Goal: Task Accomplishment & Management: Manage account settings

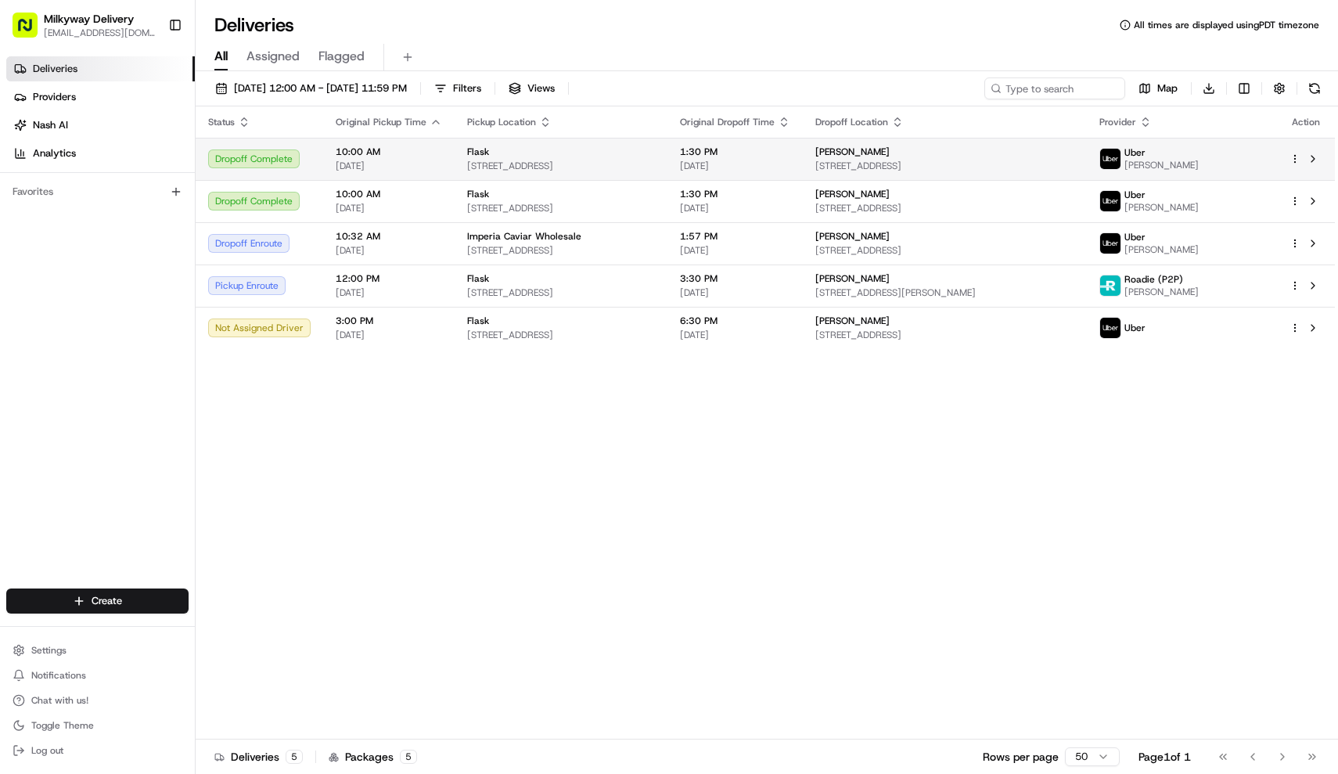
click at [494, 143] on td "Flask 12194 Ventura Blvd, Studio City, CA 91604, USA" at bounding box center [561, 159] width 213 height 42
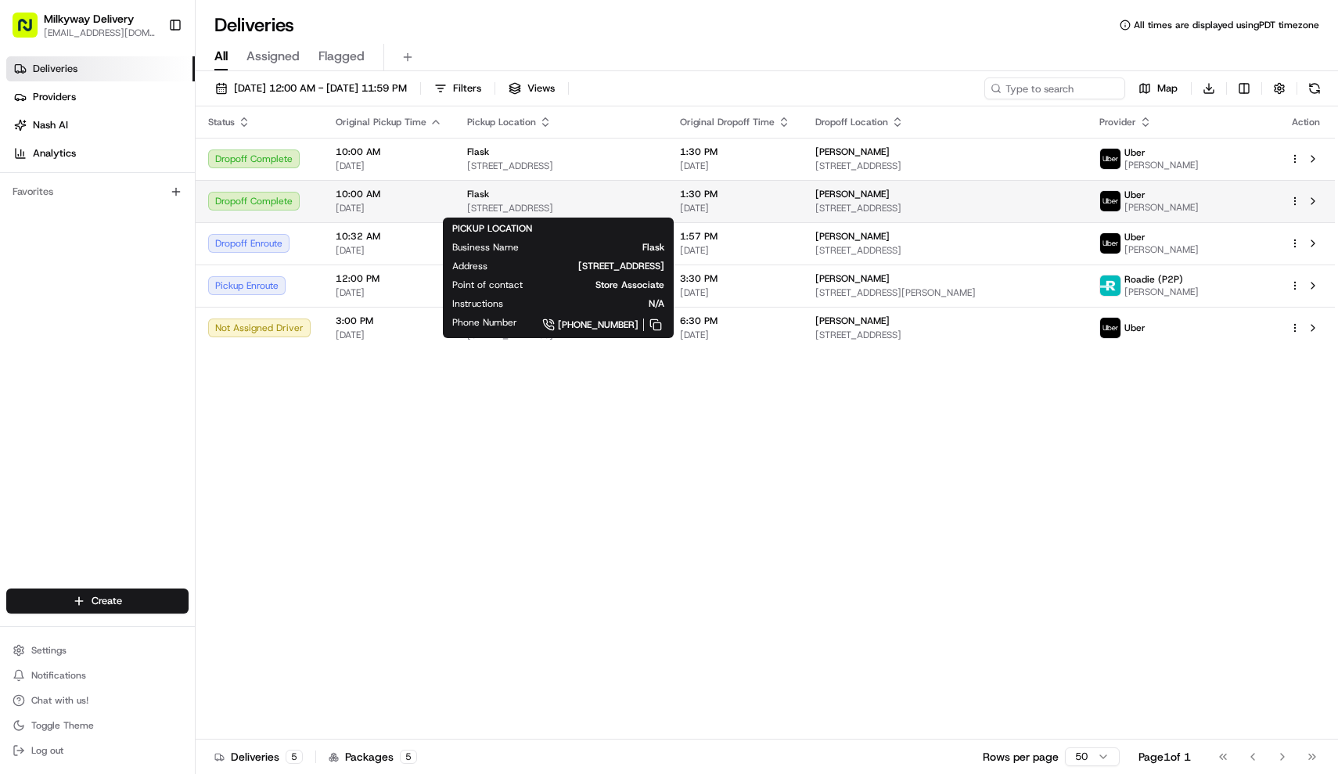
click at [534, 197] on div "Flask" at bounding box center [561, 194] width 188 height 13
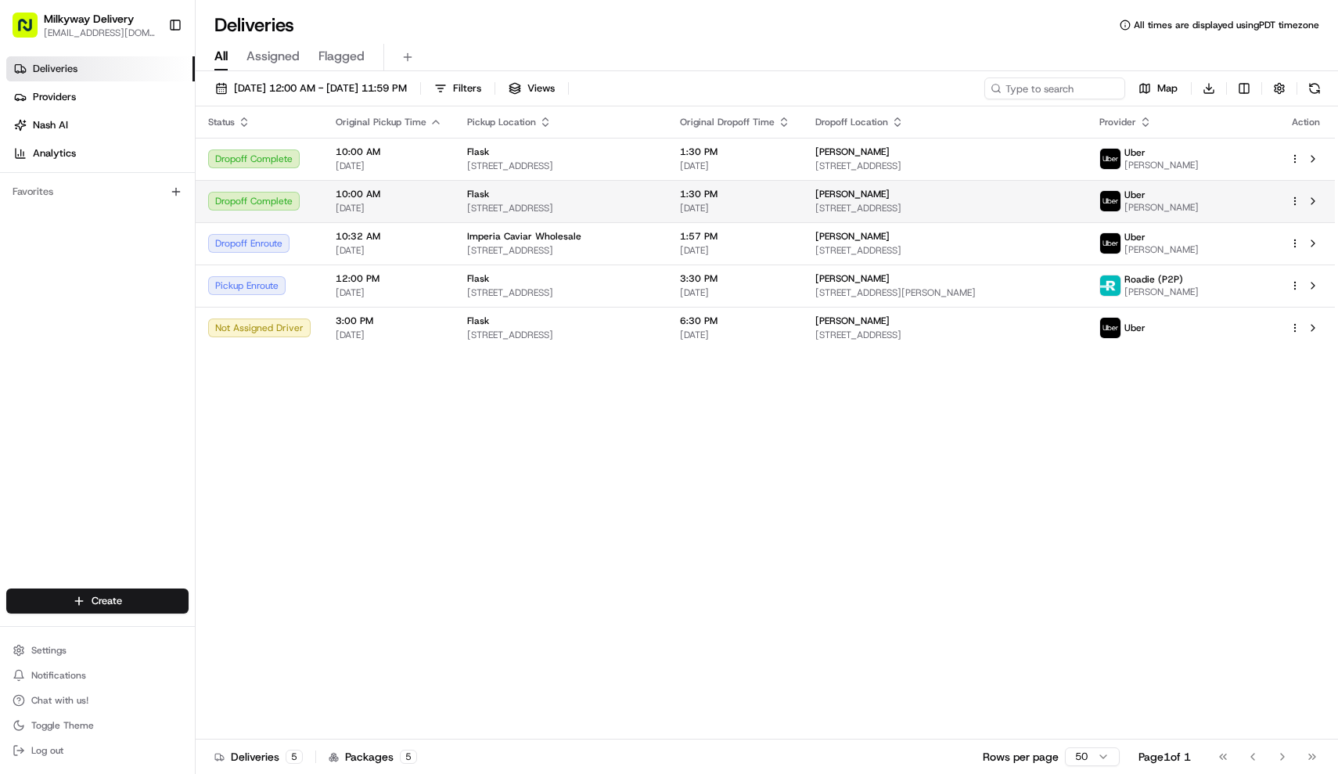
click at [534, 197] on div "Flask" at bounding box center [561, 194] width 188 height 13
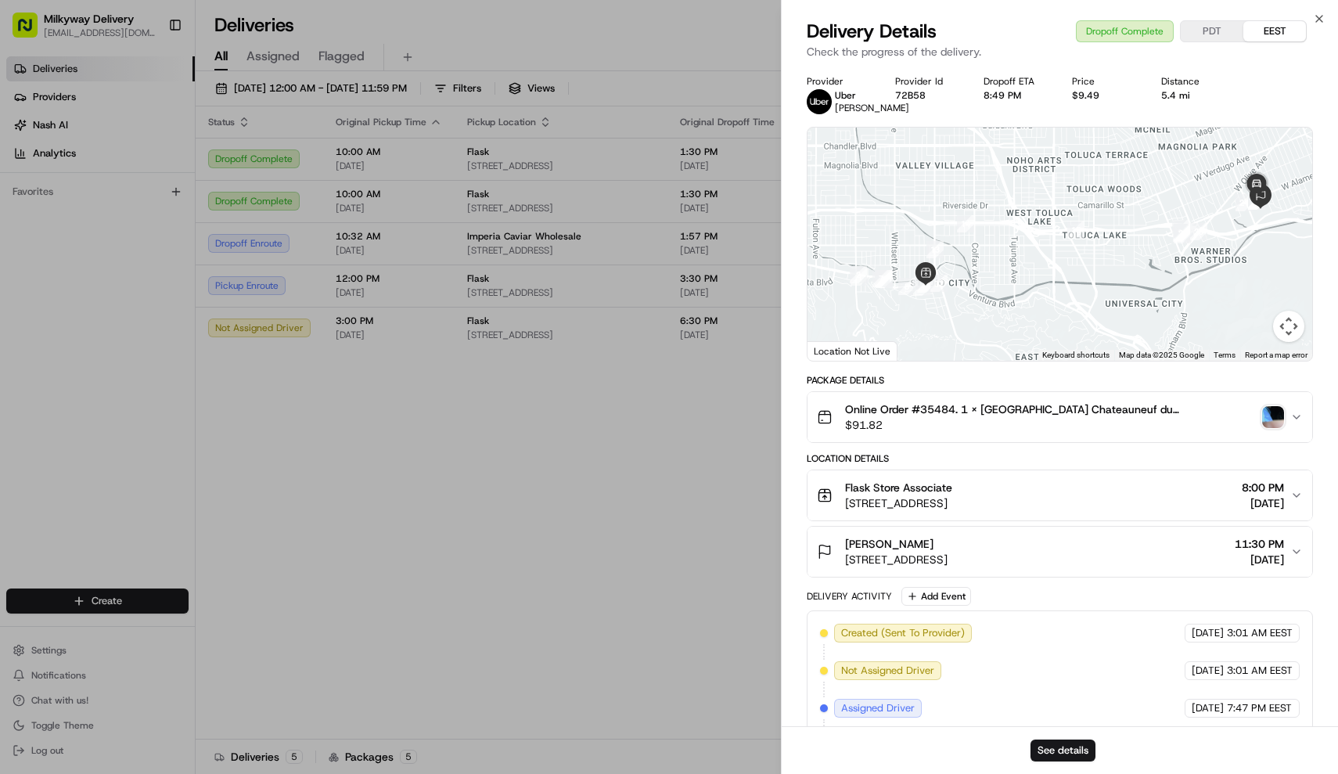
click at [1277, 425] on img "button" at bounding box center [1273, 417] width 22 height 22
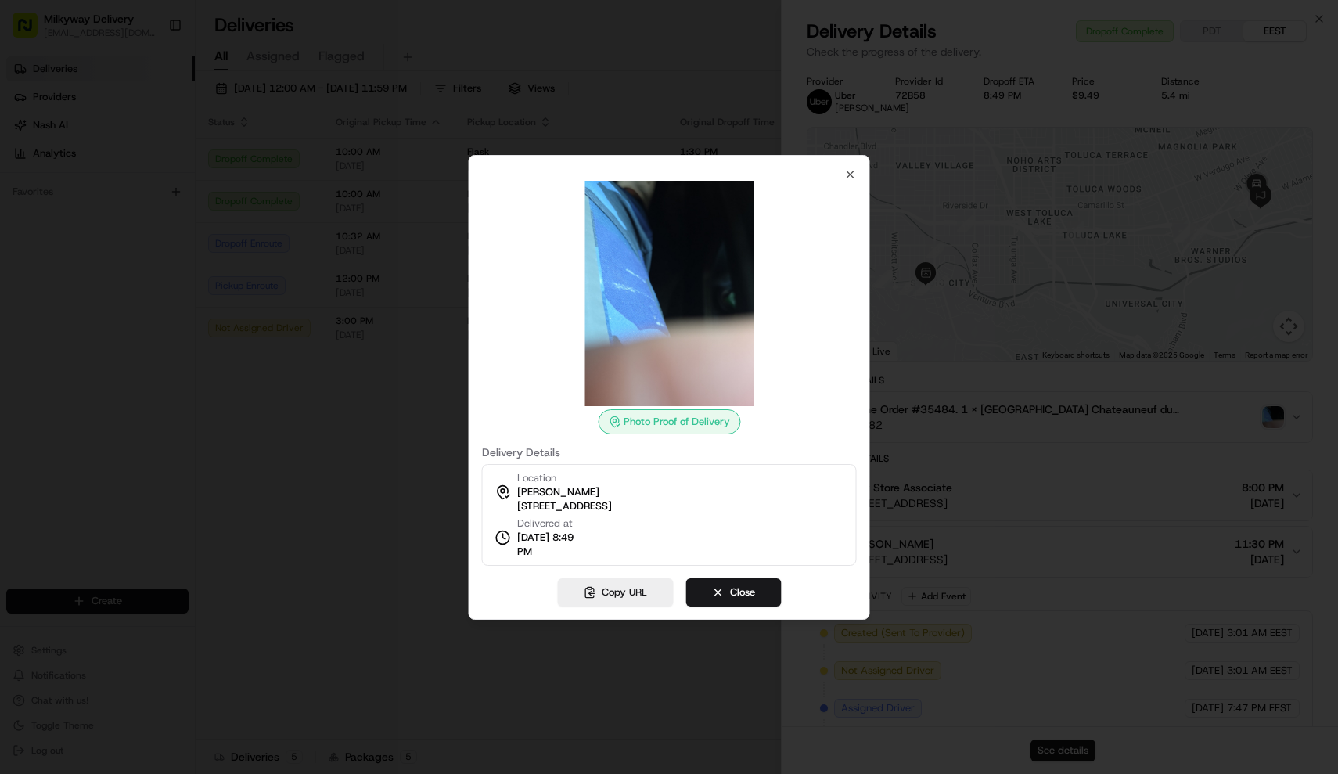
click at [364, 475] on div at bounding box center [669, 387] width 1338 height 774
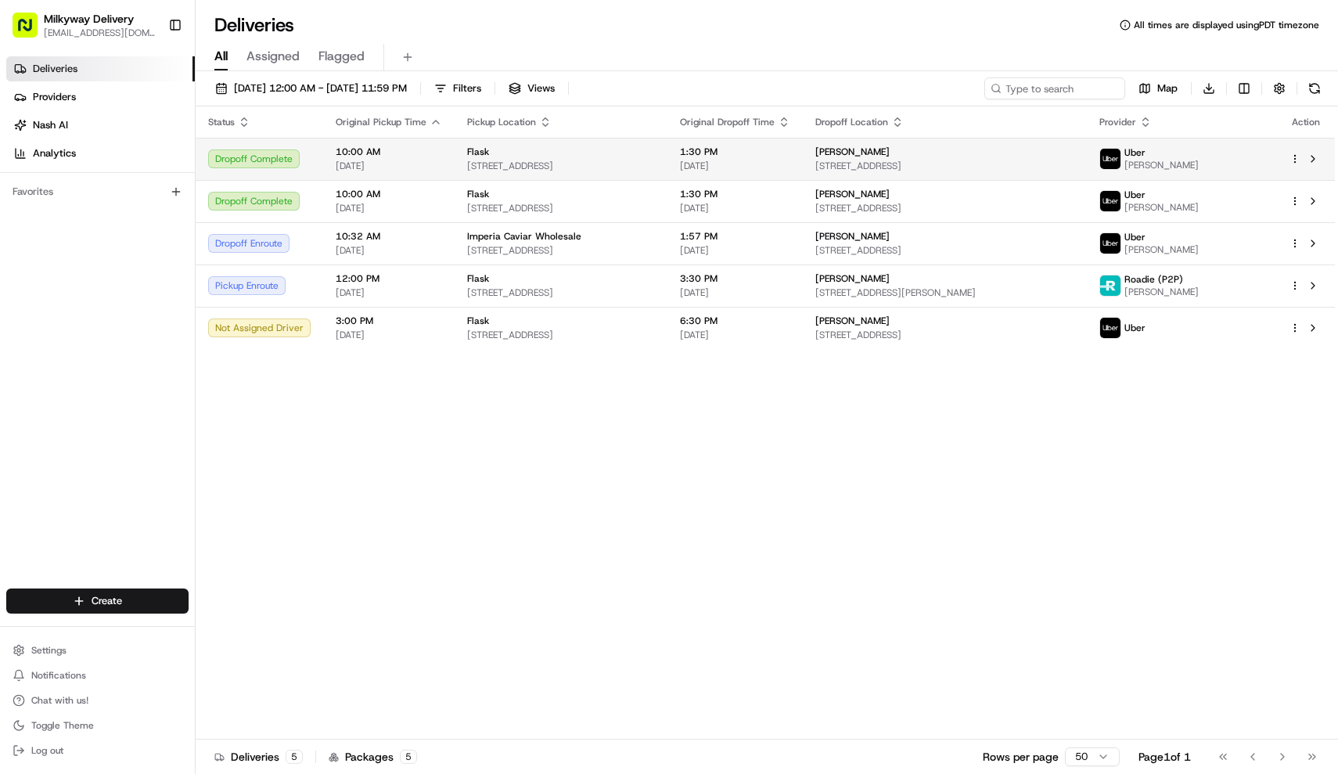
click at [585, 166] on span "[STREET_ADDRESS]" at bounding box center [561, 166] width 188 height 13
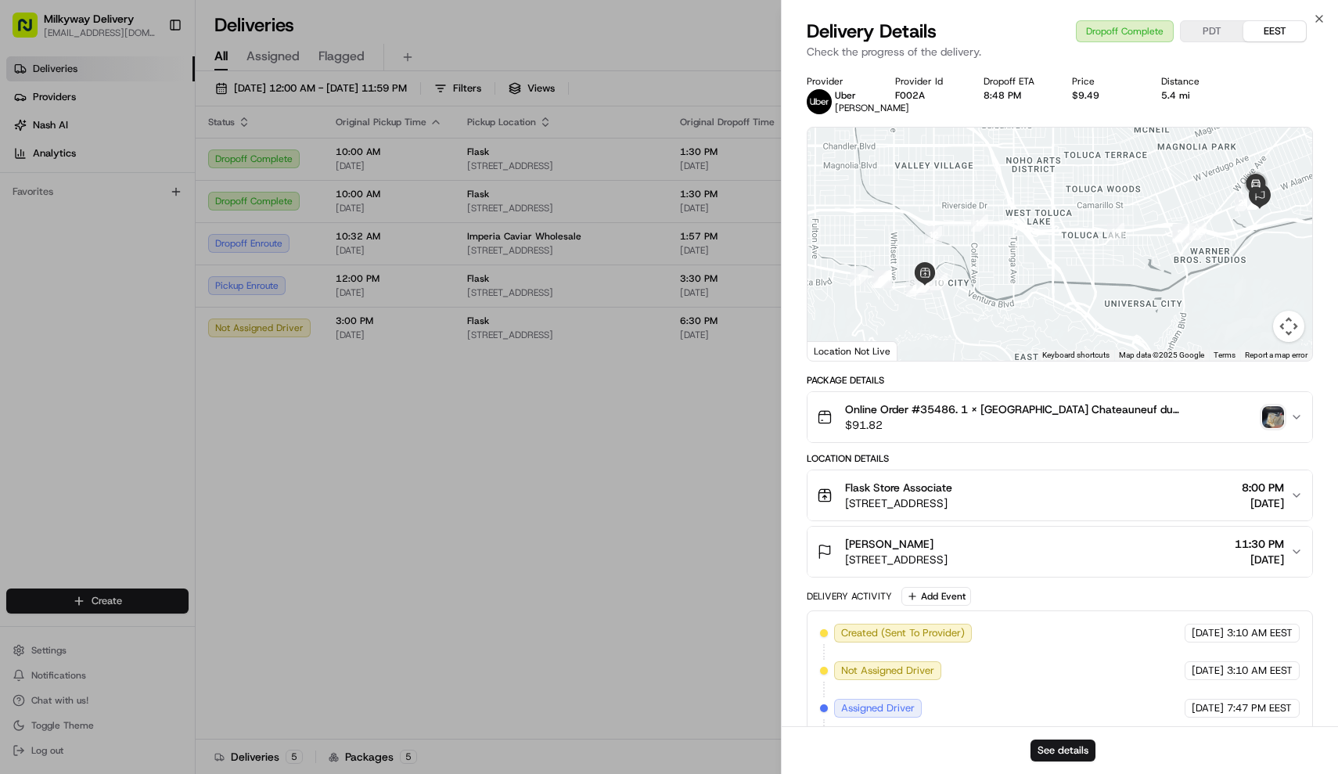
click at [1281, 425] on img "button" at bounding box center [1273, 417] width 22 height 22
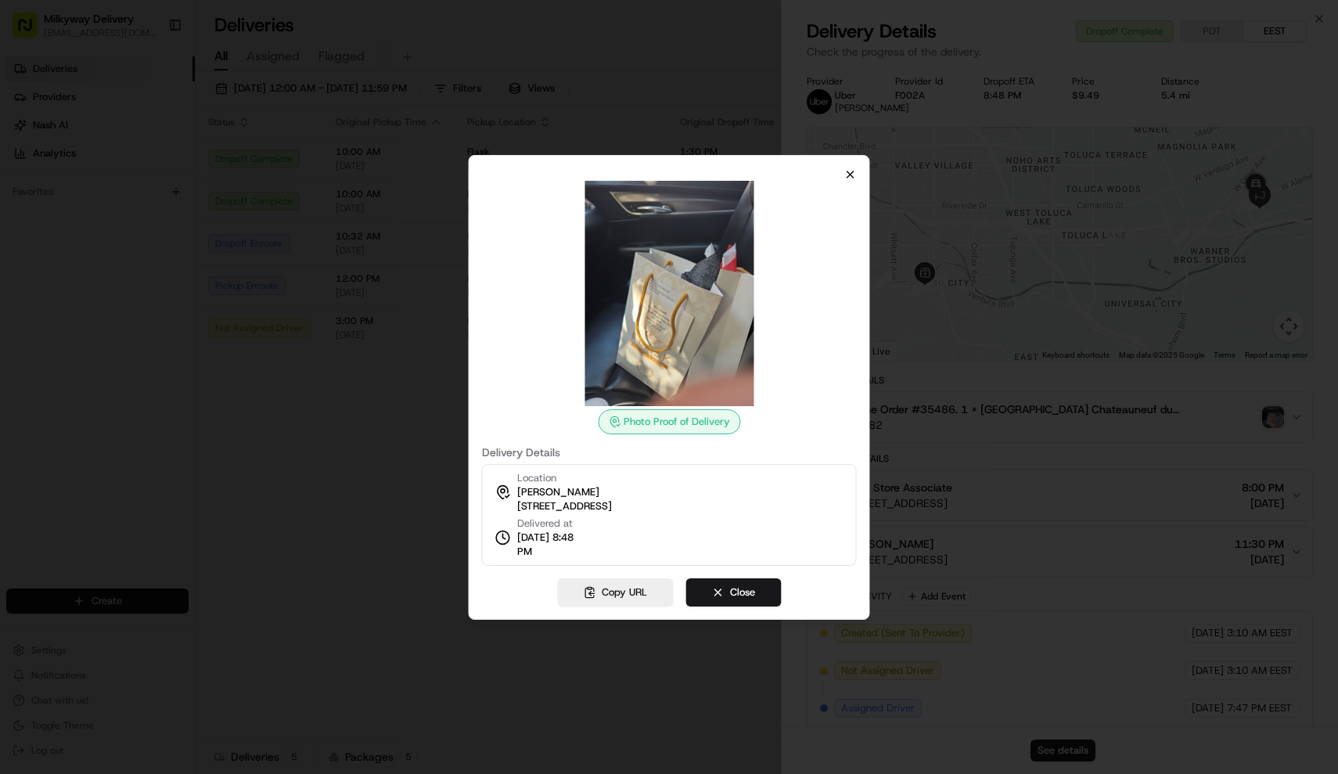
click at [852, 175] on icon "button" at bounding box center [850, 174] width 13 height 13
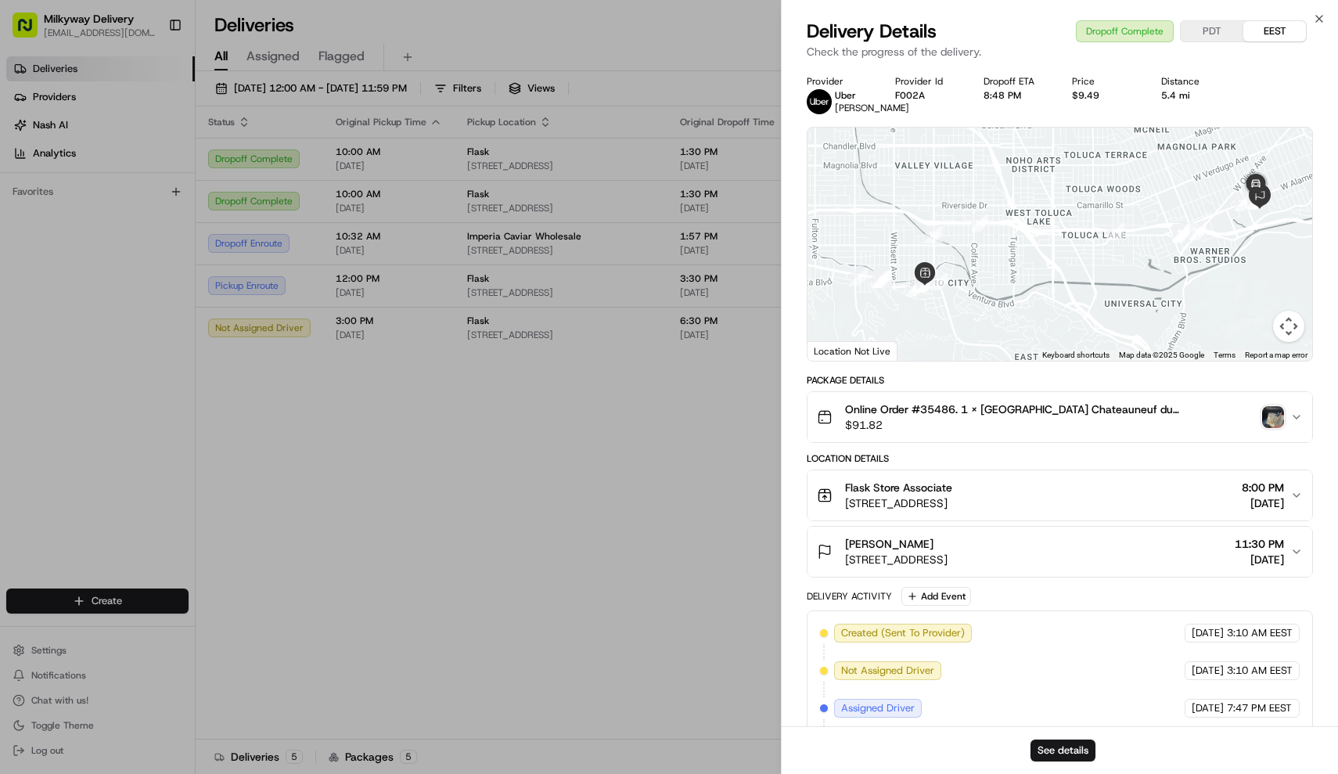
click at [1027, 433] on span "$91.82" at bounding box center [1051, 425] width 412 height 16
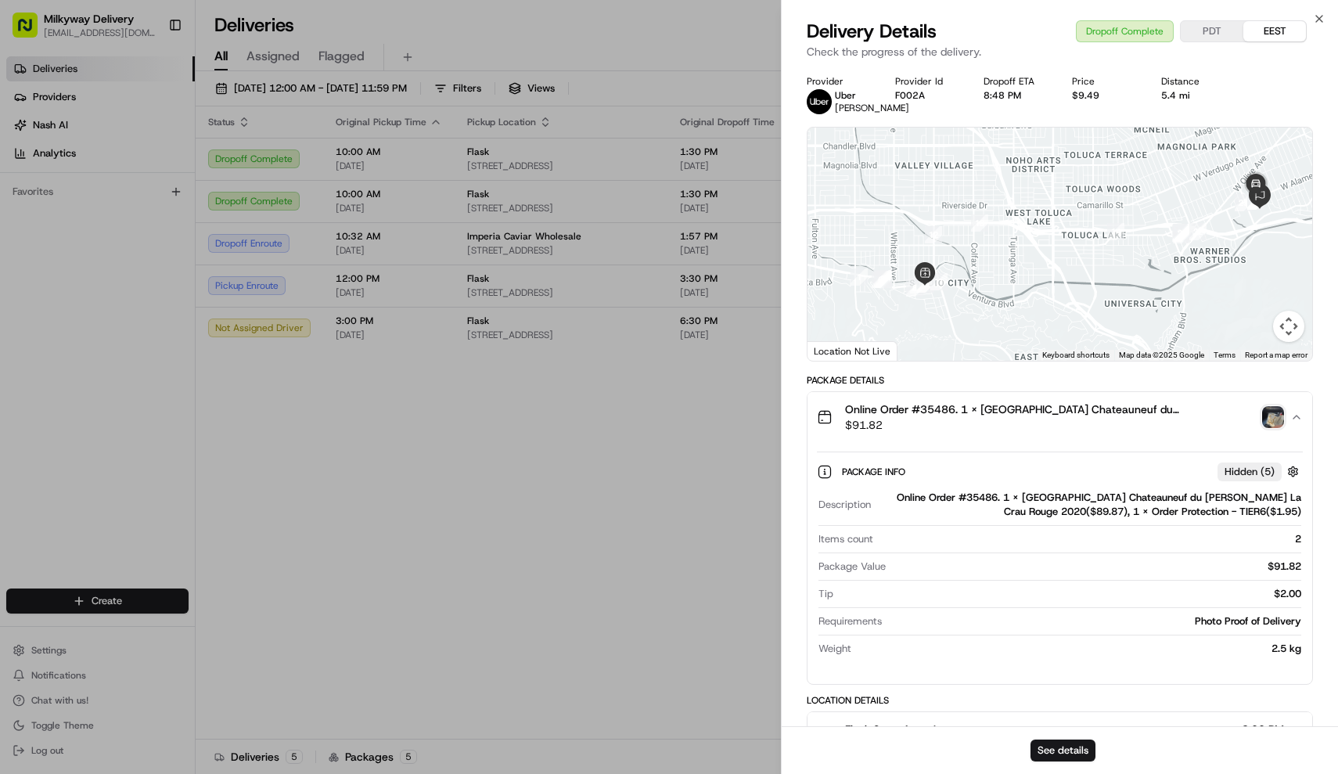
click at [1027, 433] on span "$91.82" at bounding box center [1051, 425] width 412 height 16
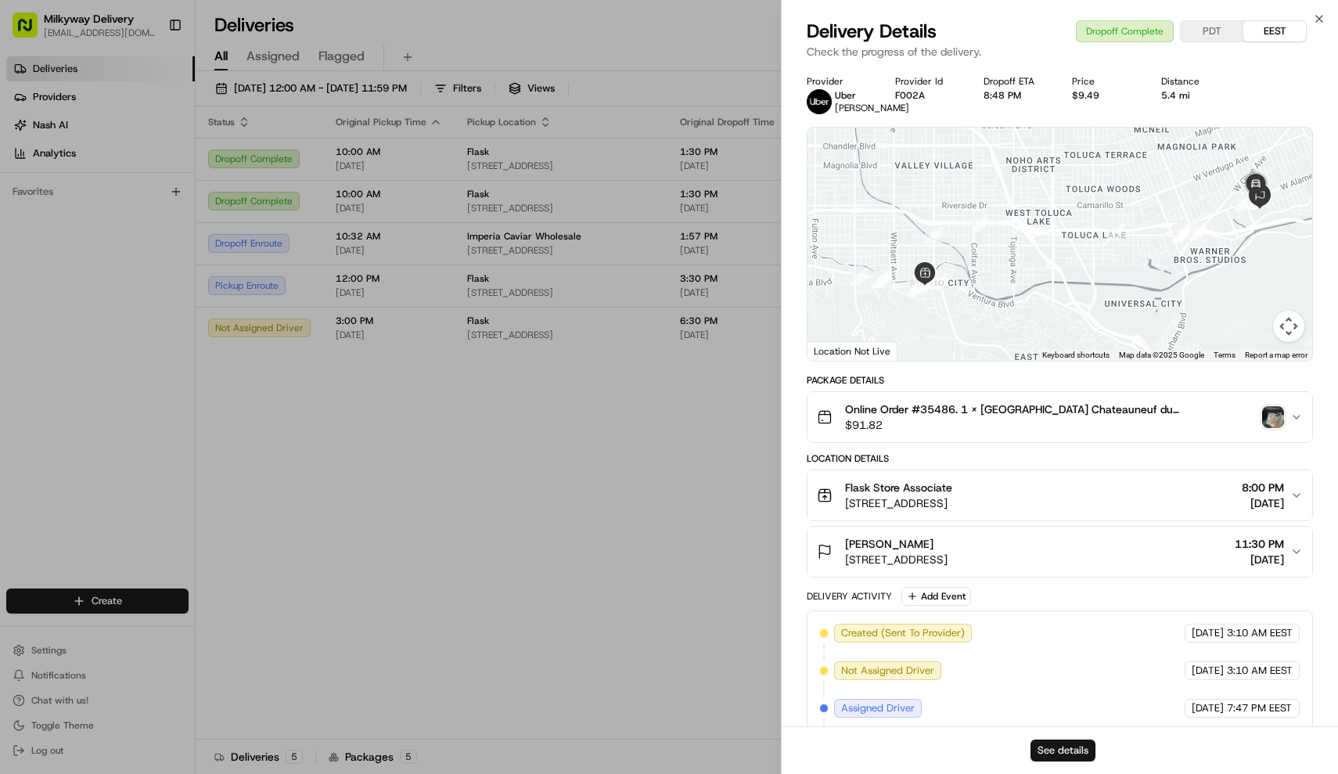
click at [1077, 750] on button "See details" at bounding box center [1062, 750] width 65 height 22
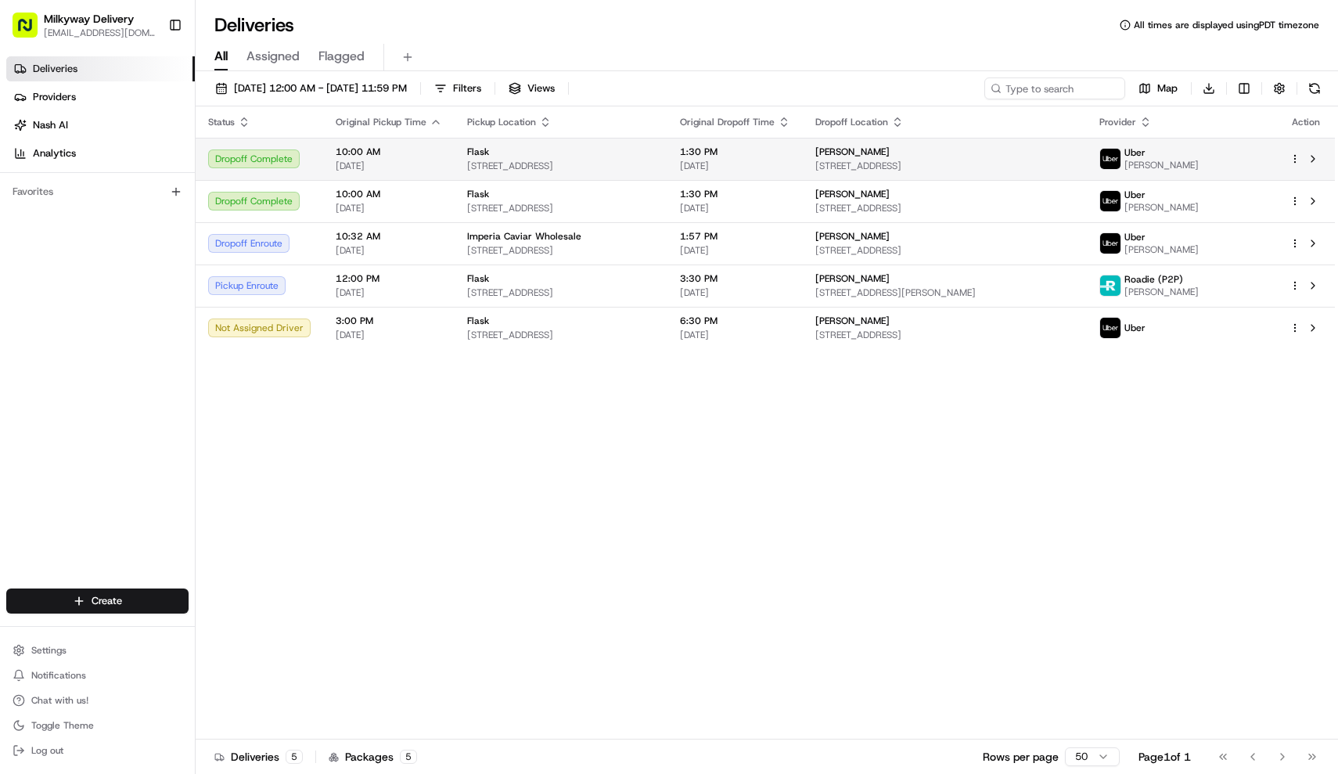
click at [564, 177] on td "Flask [STREET_ADDRESS]" at bounding box center [561, 159] width 213 height 42
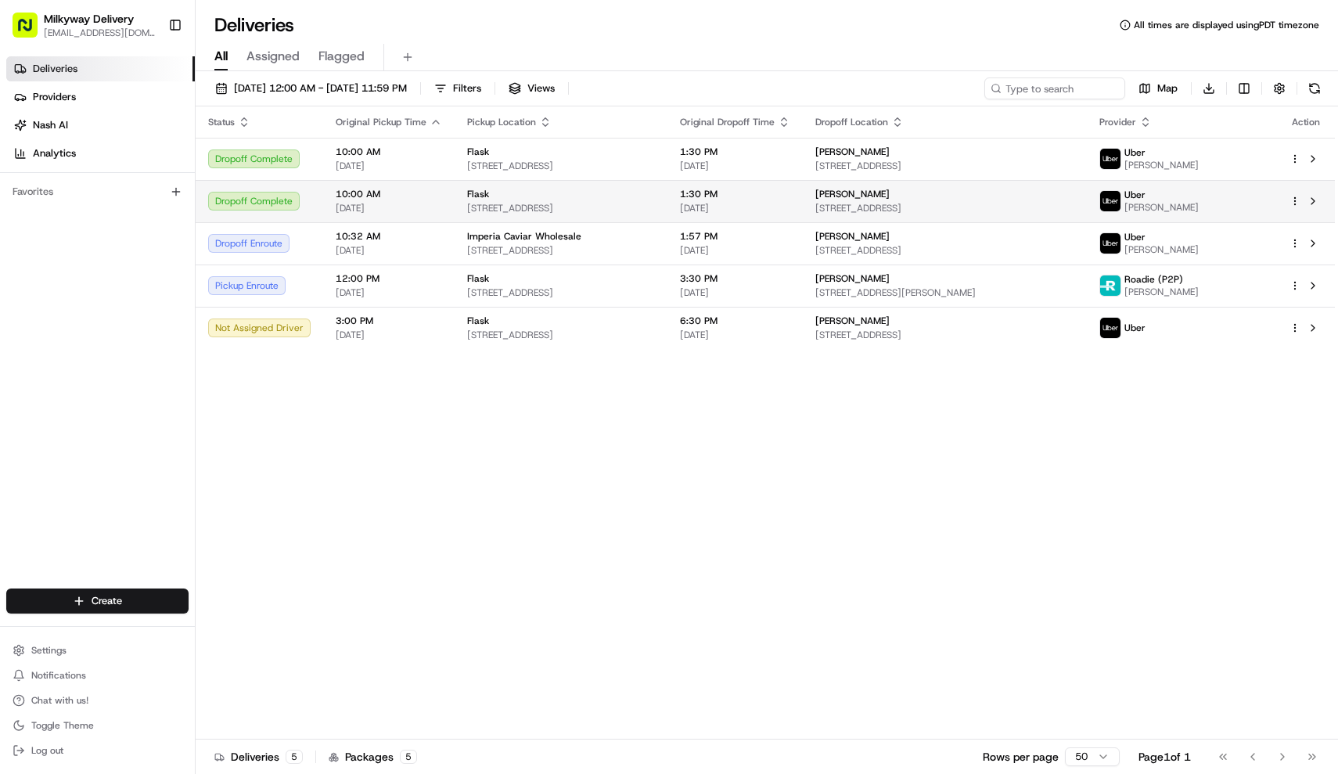
click at [532, 196] on div "Flask" at bounding box center [561, 194] width 188 height 13
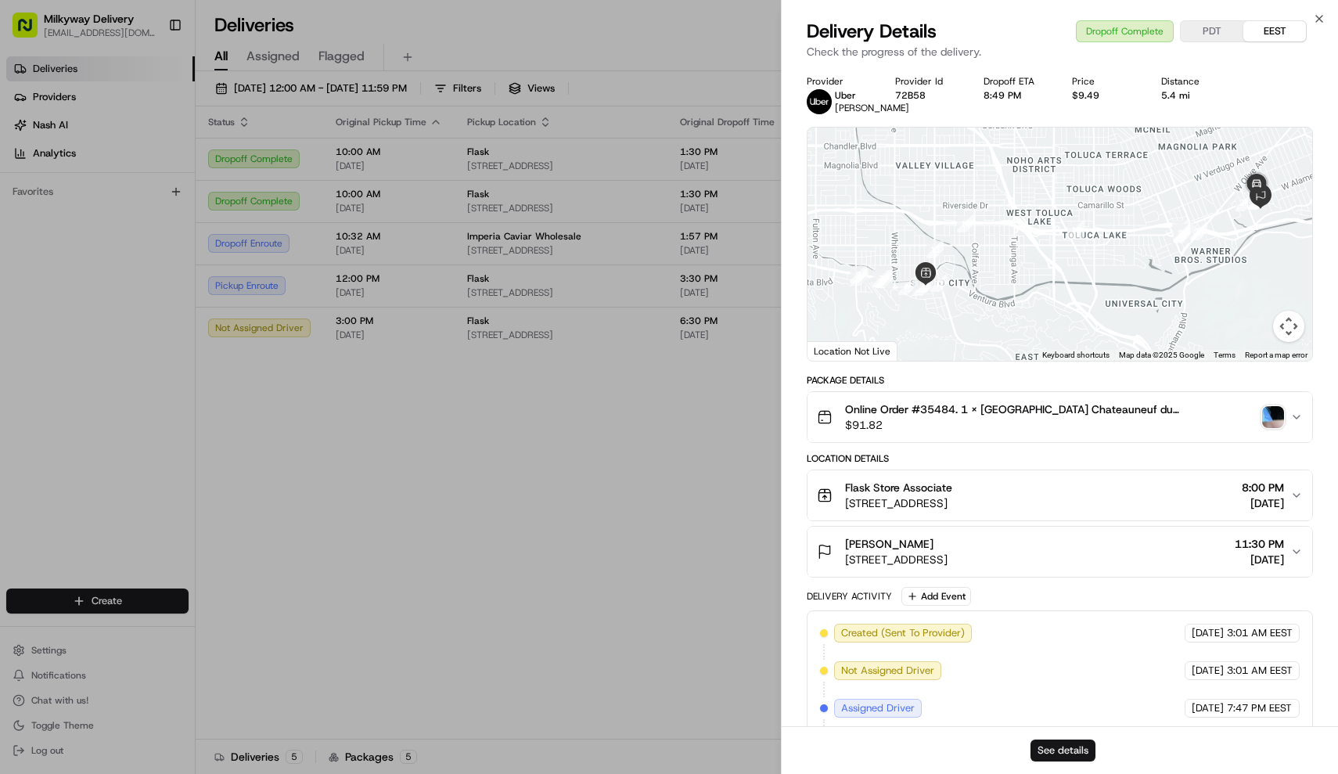
click at [1057, 746] on button "See details" at bounding box center [1062, 750] width 65 height 22
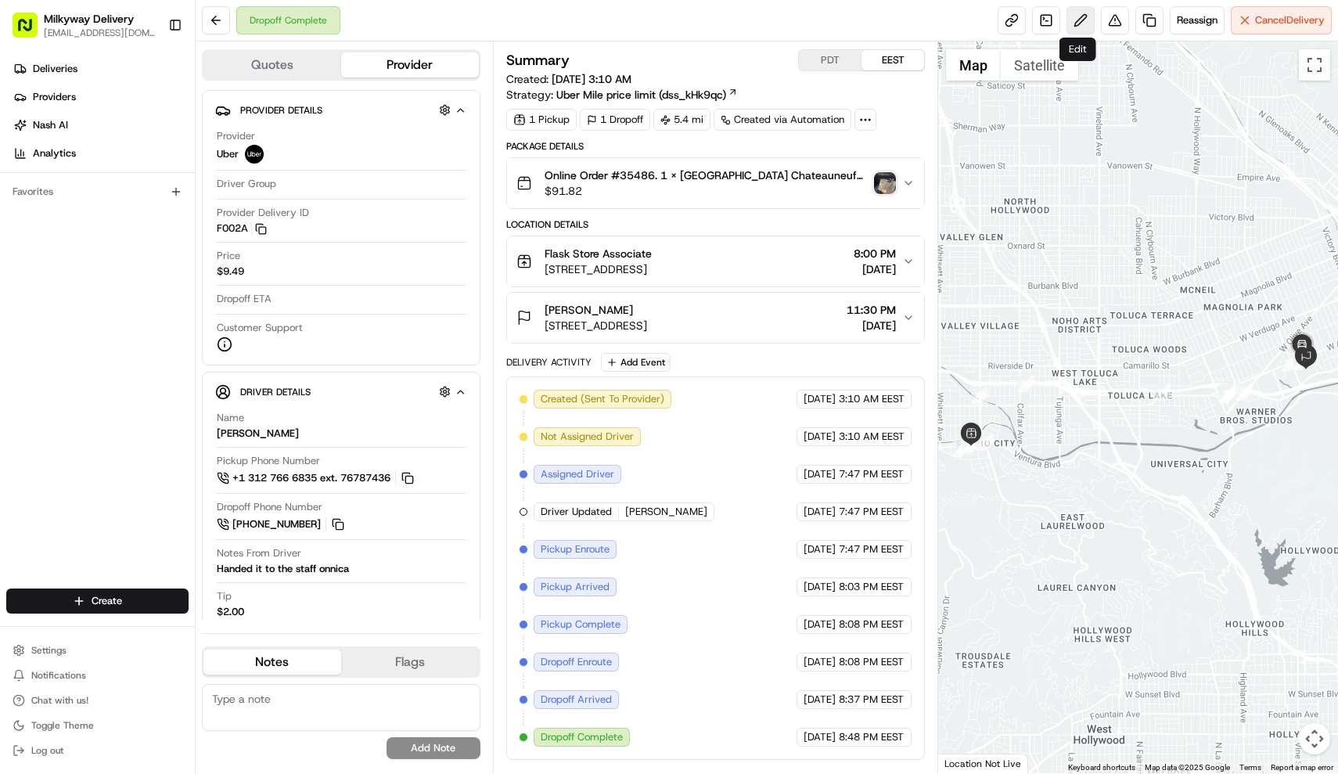
click at [1076, 20] on button at bounding box center [1080, 20] width 28 height 28
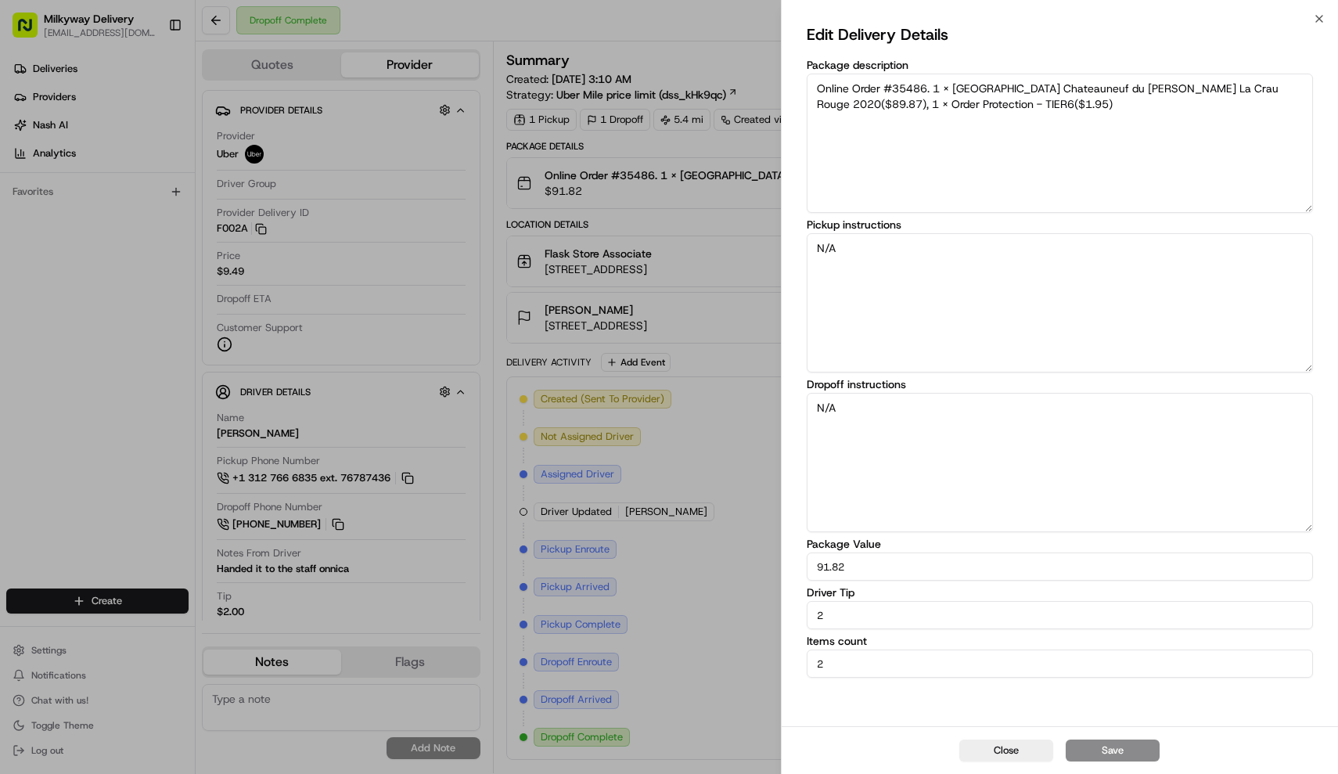
click at [1067, 611] on input "2" at bounding box center [1060, 615] width 507 height 28
type input "0"
click at [1134, 747] on button "Save" at bounding box center [1113, 750] width 94 height 22
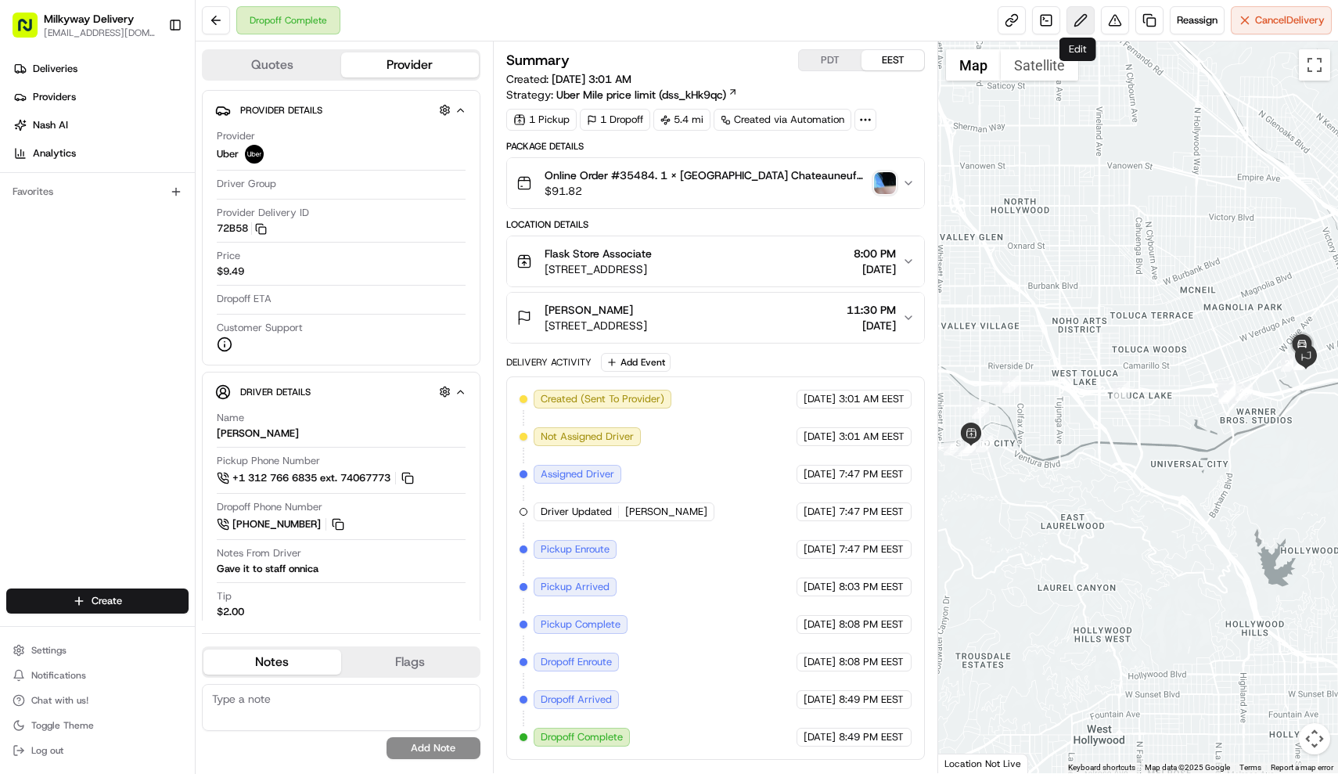
click at [1080, 21] on button at bounding box center [1080, 20] width 28 height 28
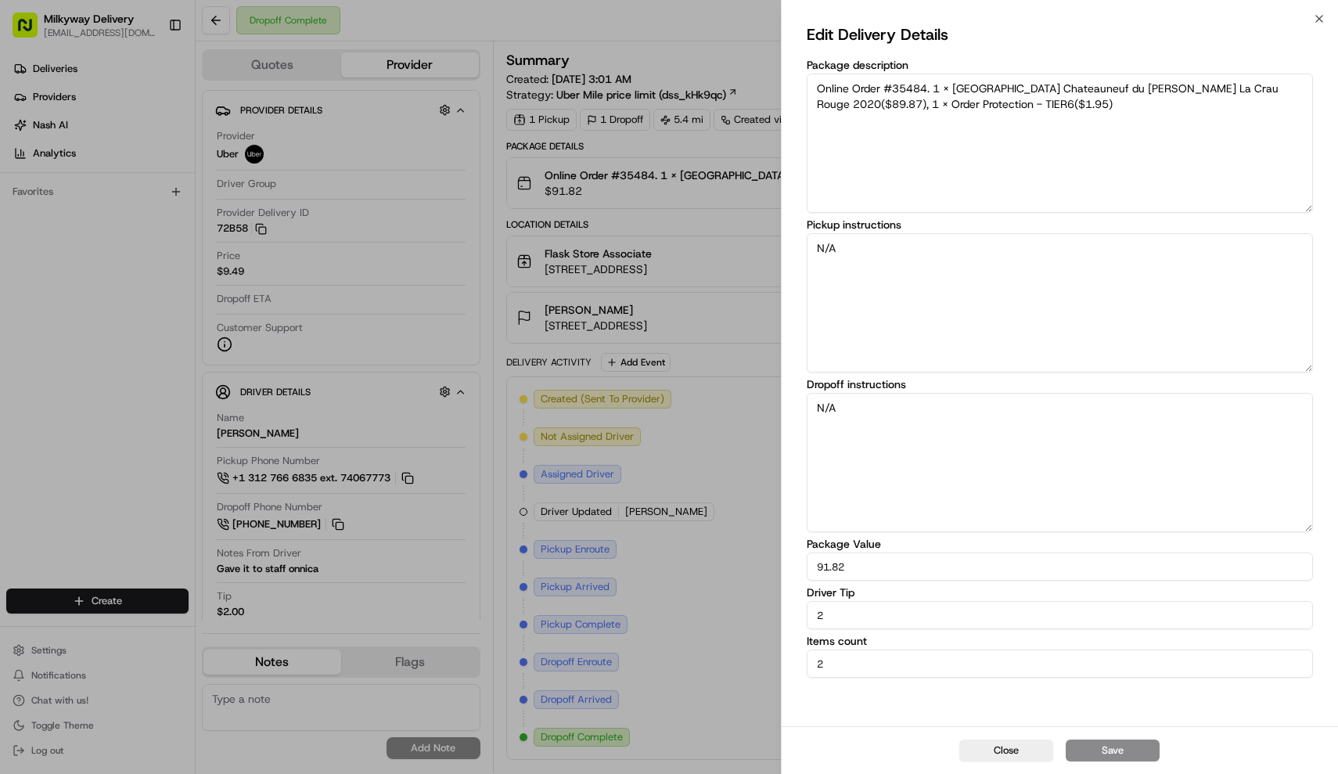
click at [994, 608] on input "2" at bounding box center [1060, 615] width 507 height 28
type input "0"
click at [1142, 752] on button "Save" at bounding box center [1113, 750] width 94 height 22
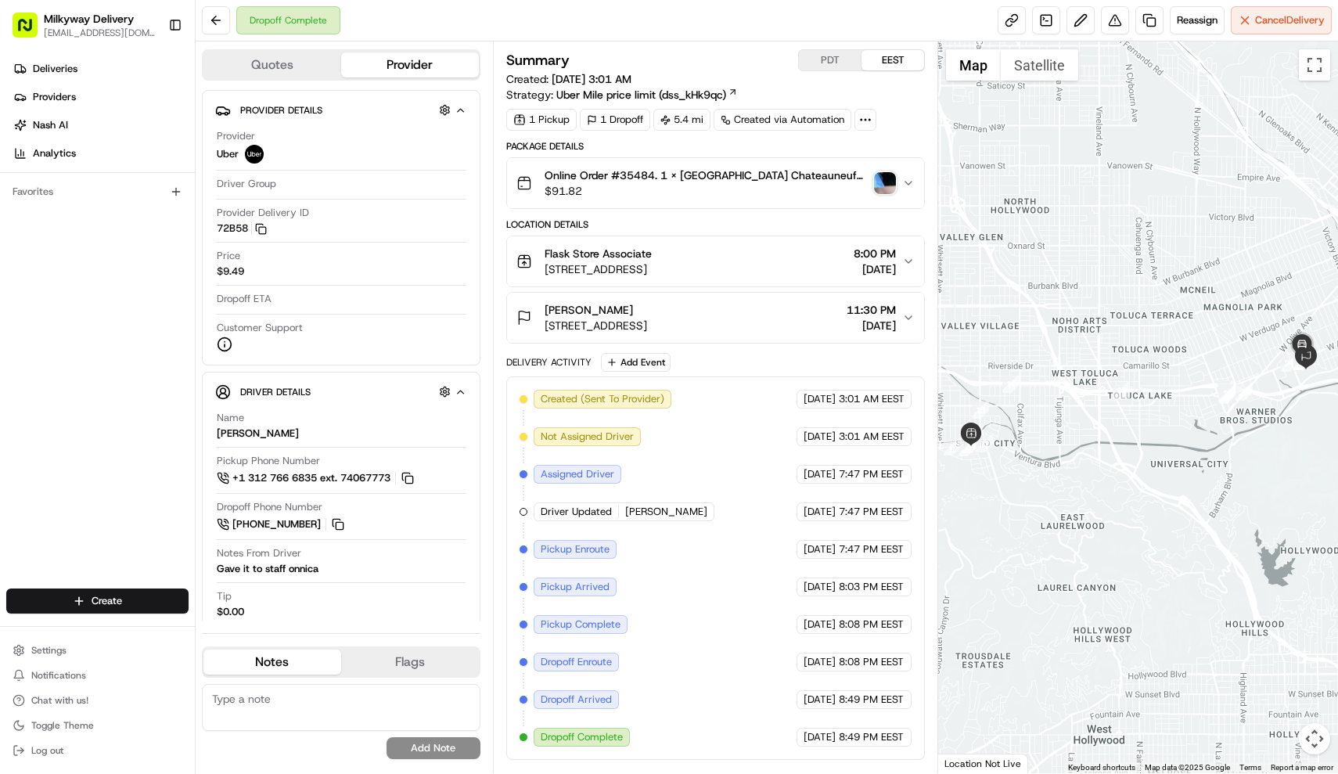
click at [209, 36] on div "Dropoff Complete Reassign Cancel Delivery" at bounding box center [767, 20] width 1142 height 41
click at [220, 15] on button at bounding box center [216, 20] width 28 height 28
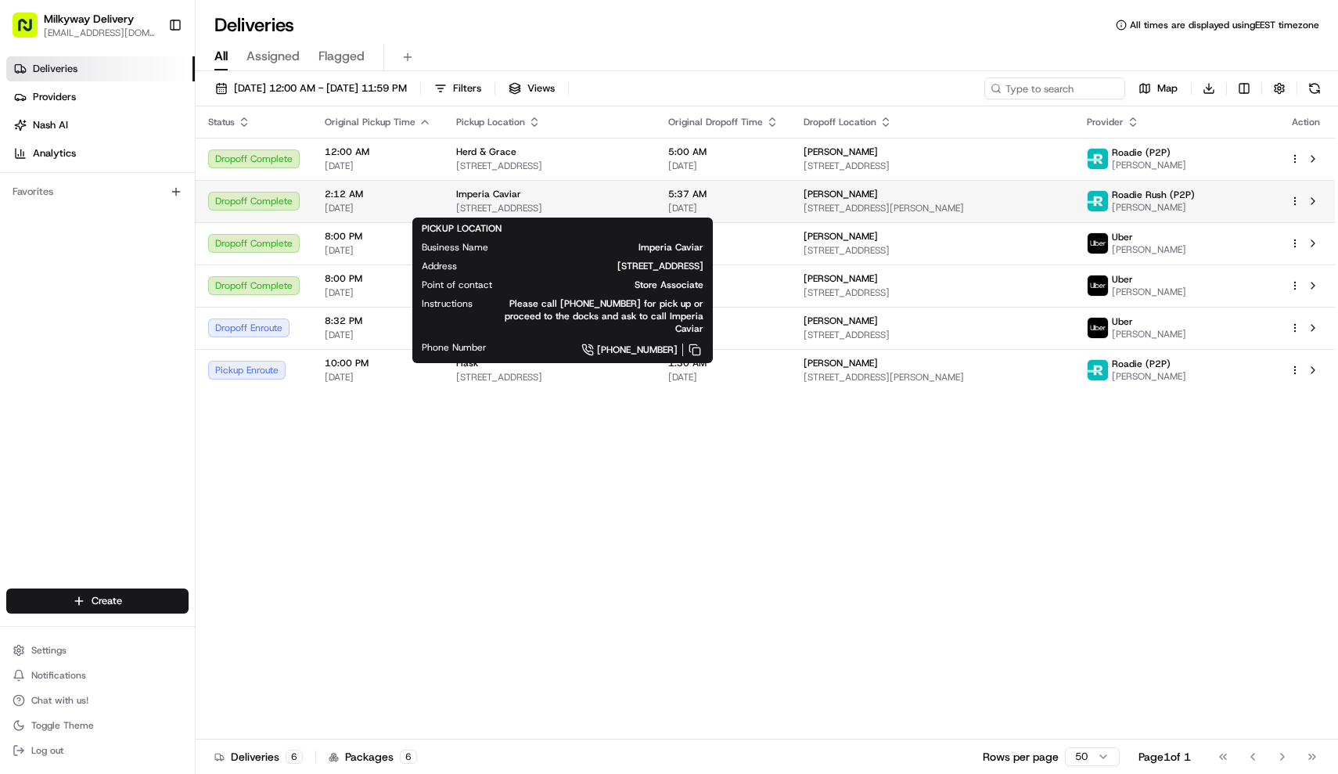
click at [511, 208] on span "[STREET_ADDRESS]" at bounding box center [549, 208] width 187 height 13
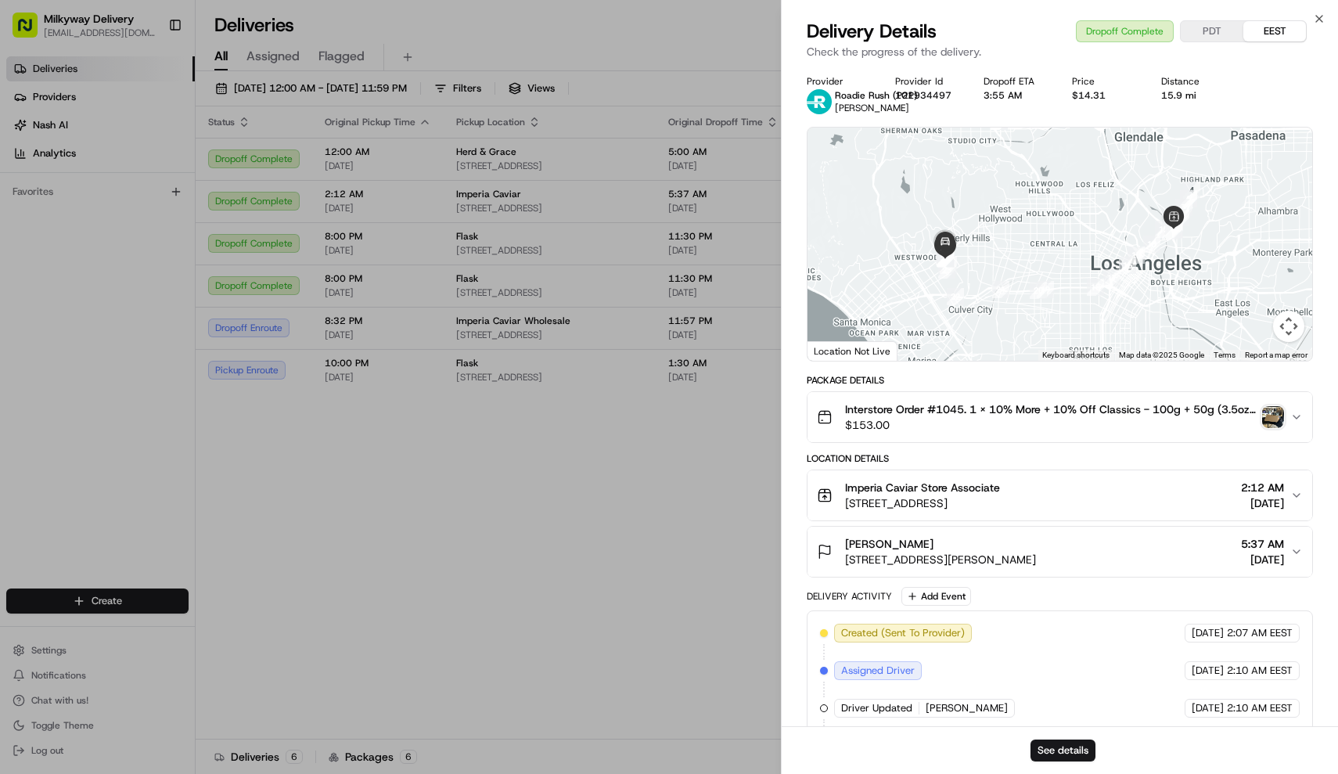
click at [952, 415] on span "Interstore Order #1045. 1 x 10% More + 10% Off Classics - 100g + 50g (3.5oz + 1…" at bounding box center [1051, 409] width 412 height 16
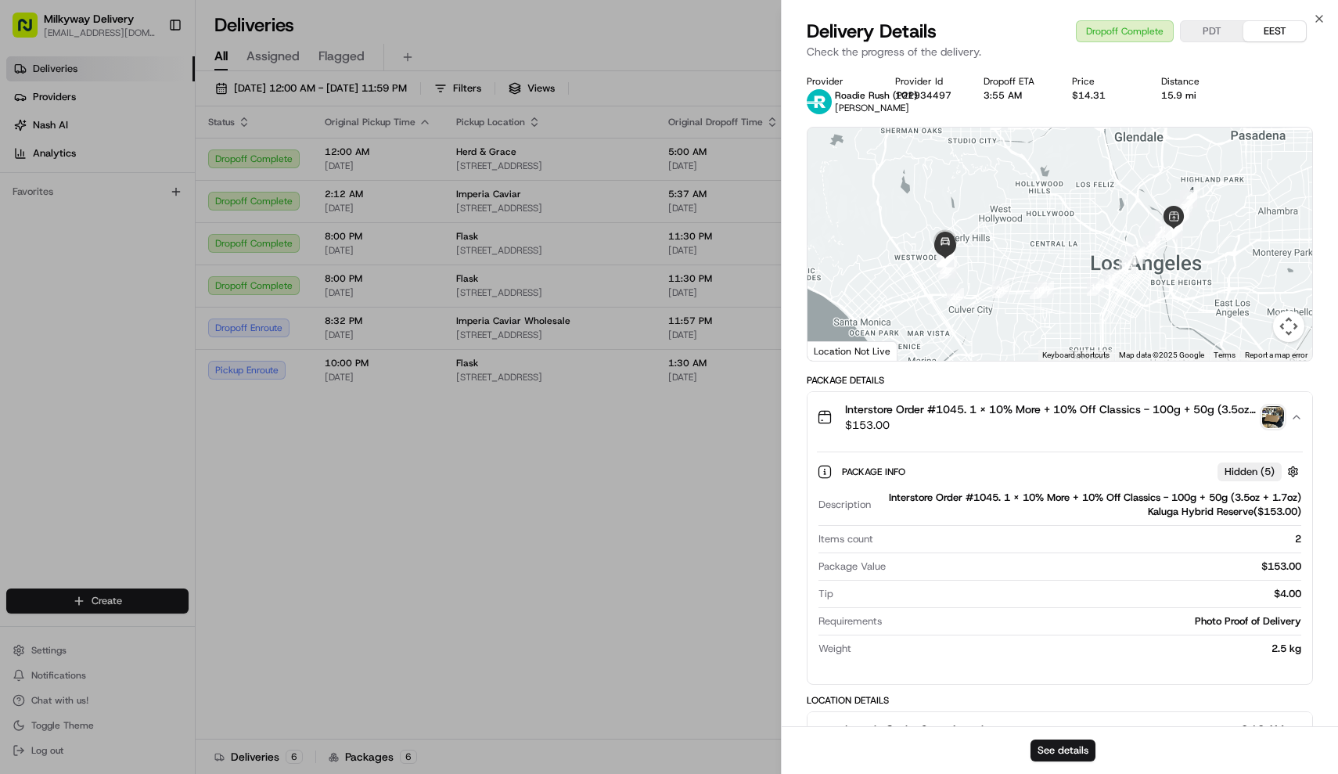
click at [952, 415] on span "Interstore Order #1045. 1 x 10% More + 10% Off Classics - 100g + 50g (3.5oz + 1…" at bounding box center [1051, 409] width 412 height 16
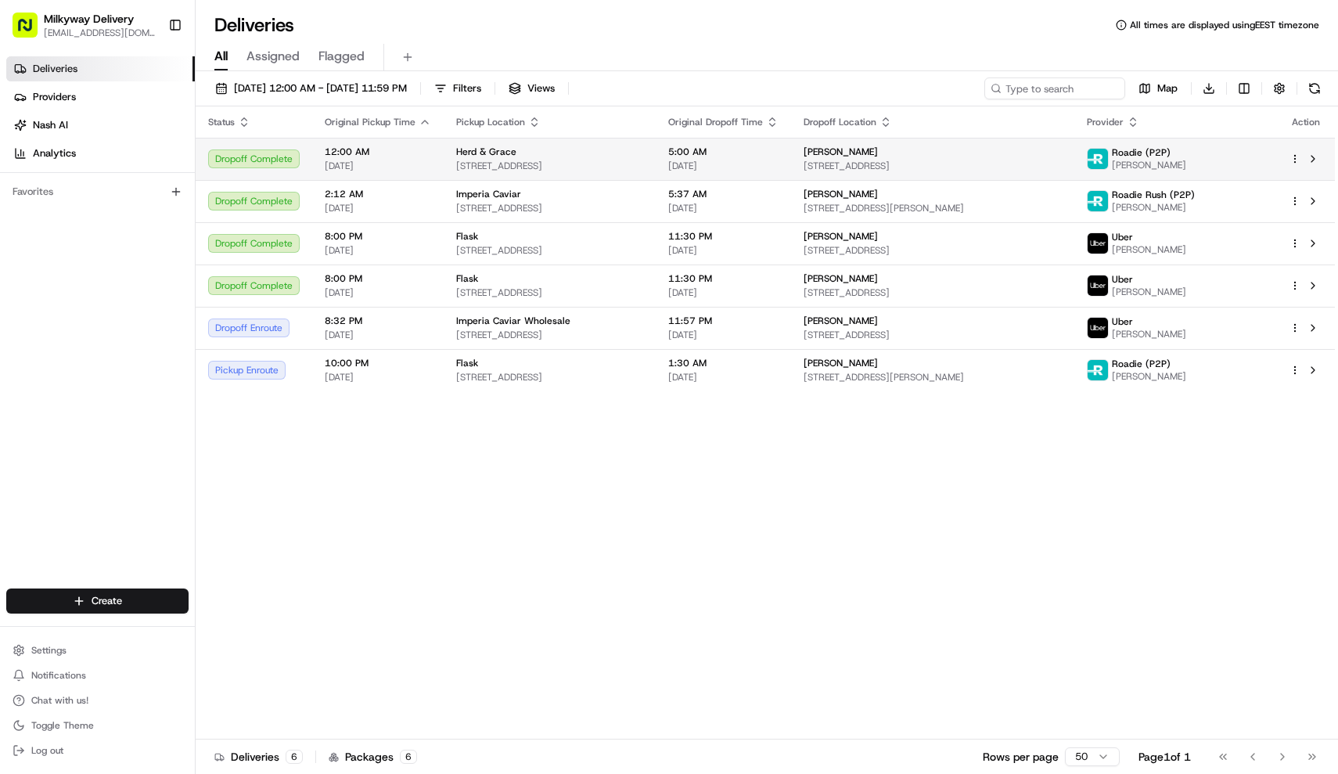
click at [604, 156] on div "Herd & Grace" at bounding box center [549, 152] width 187 height 13
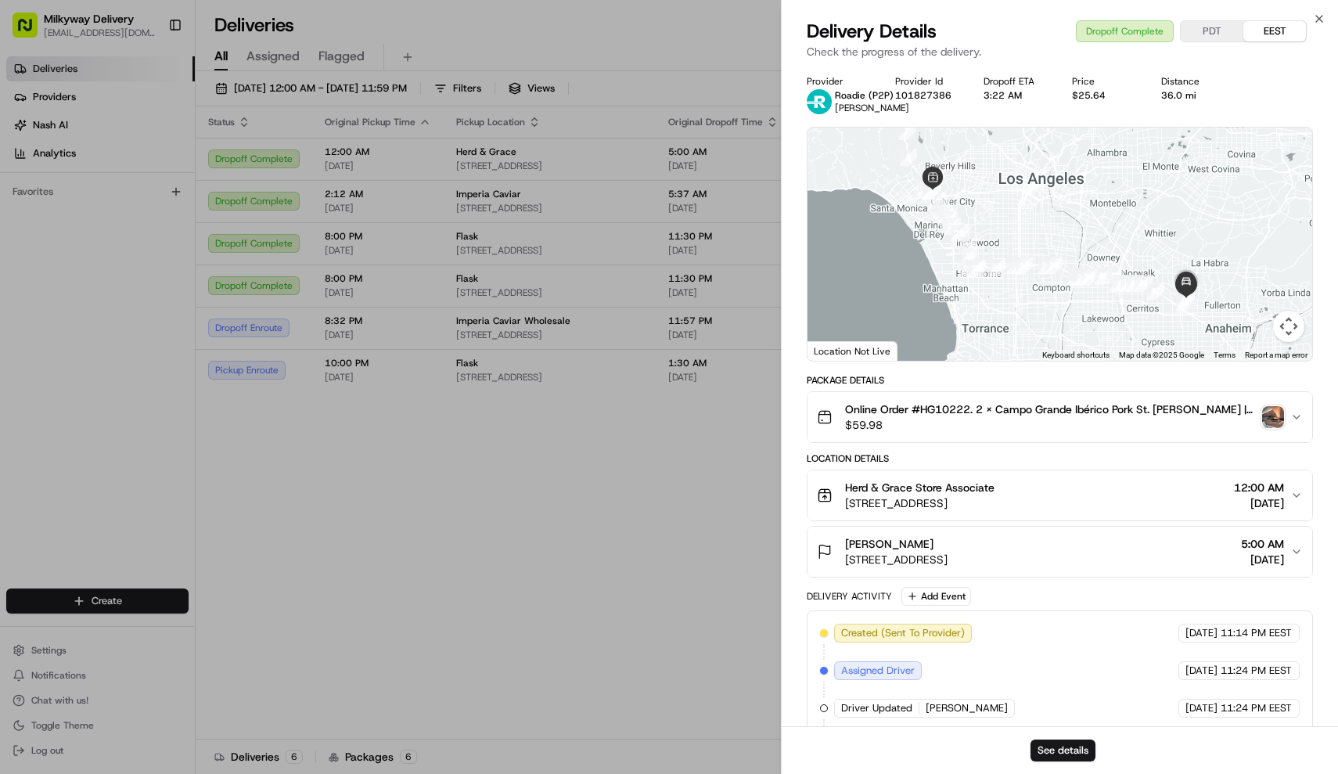
click at [1022, 407] on span "Online Order #HG10222. 2 x Campo Grande Ibérico Pork St. [PERSON_NAME] | Avg 2 …" at bounding box center [1051, 409] width 412 height 16
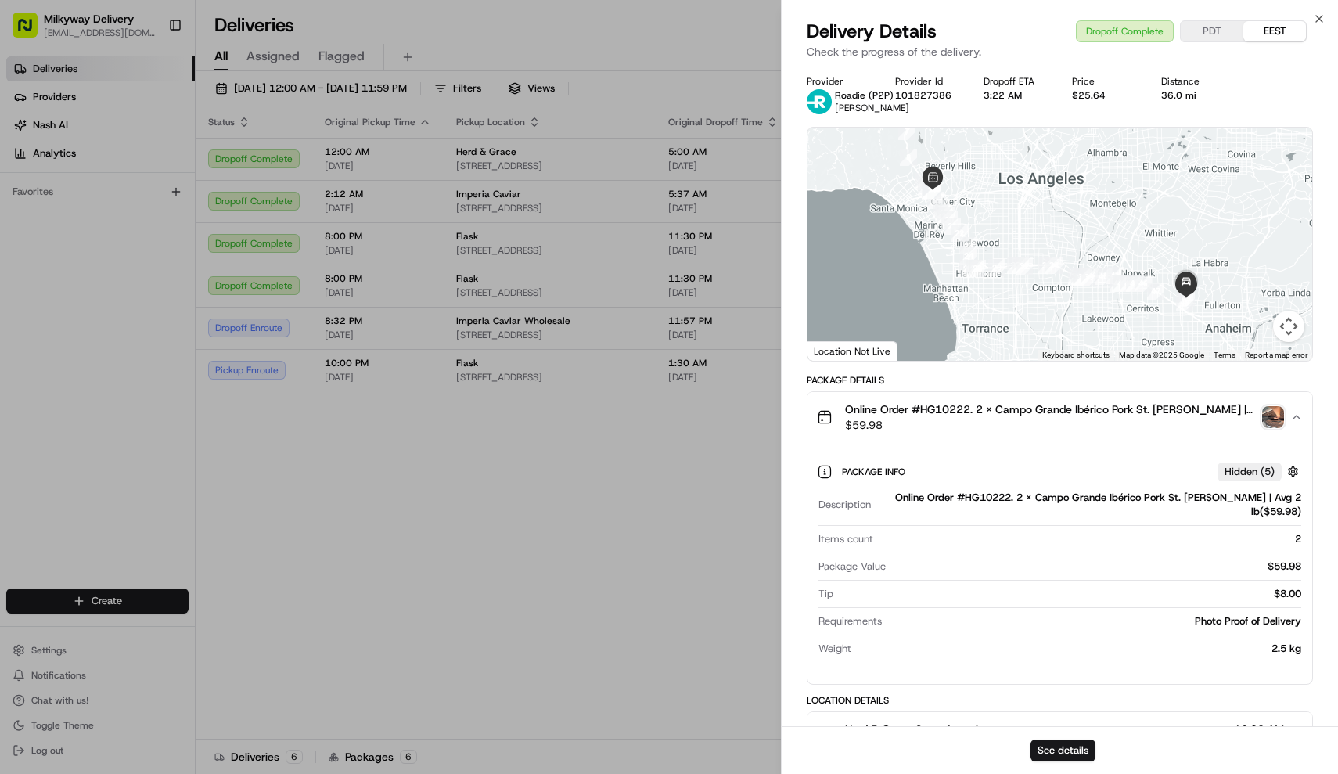
click at [1026, 409] on span "Online Order #HG10222. 2 x Campo Grande Ibérico Pork St. [PERSON_NAME] | Avg 2 …" at bounding box center [1051, 409] width 412 height 16
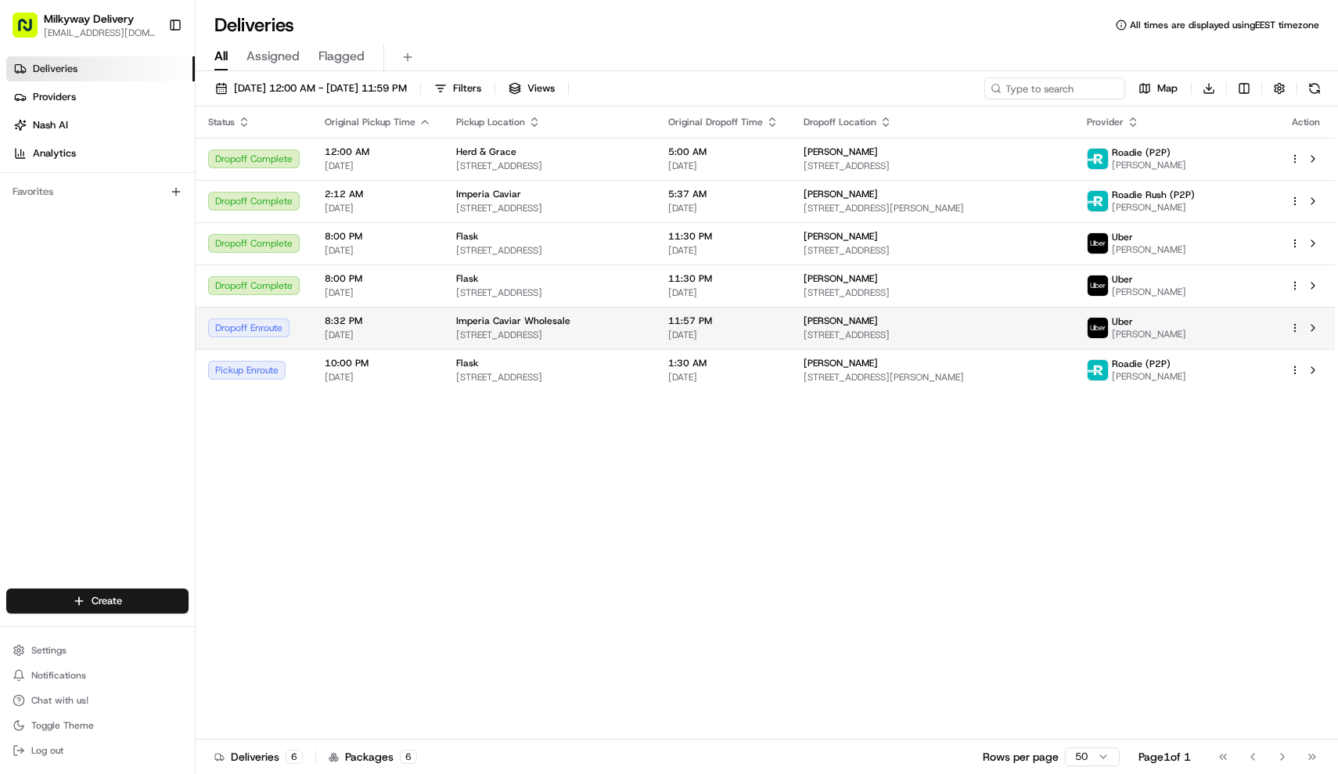
click at [538, 326] on span "Imperia Caviar Wholesale" at bounding box center [513, 321] width 114 height 13
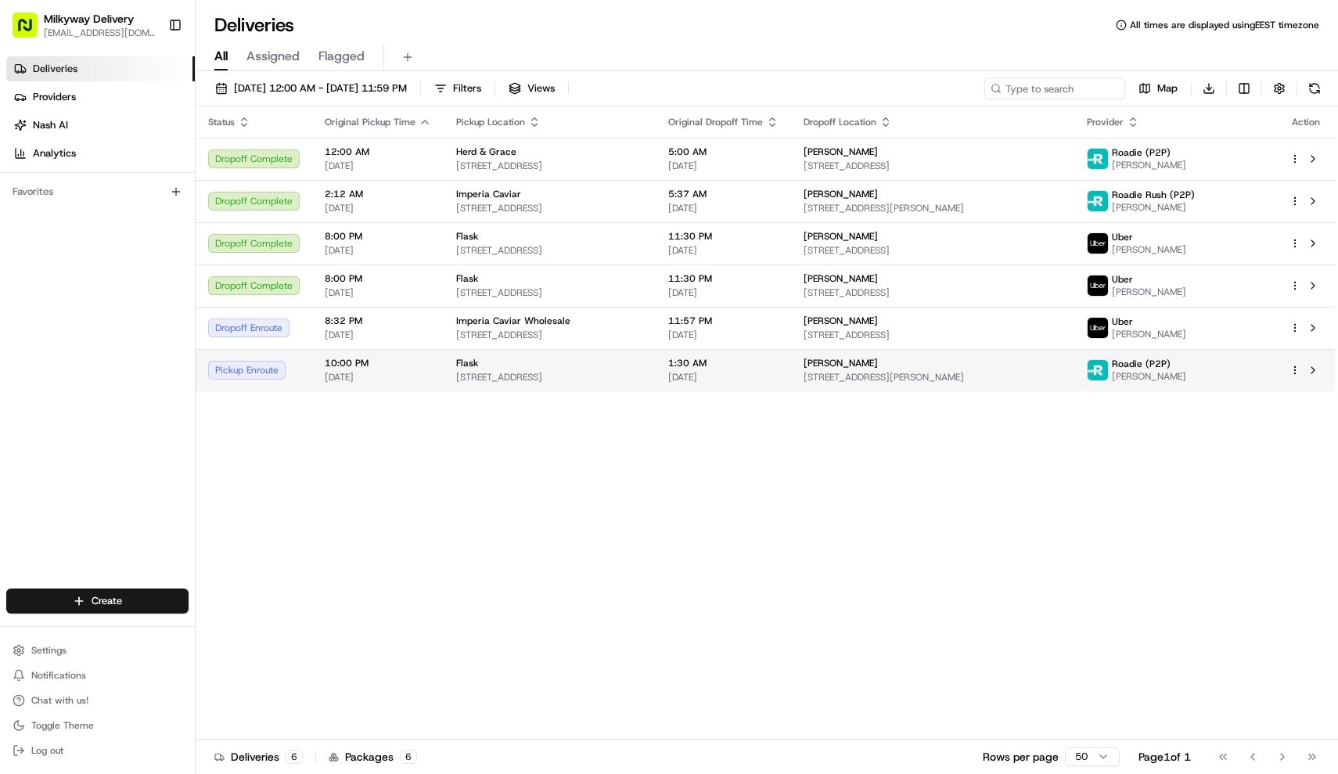
click at [525, 368] on div "Flask" at bounding box center [549, 363] width 187 height 13
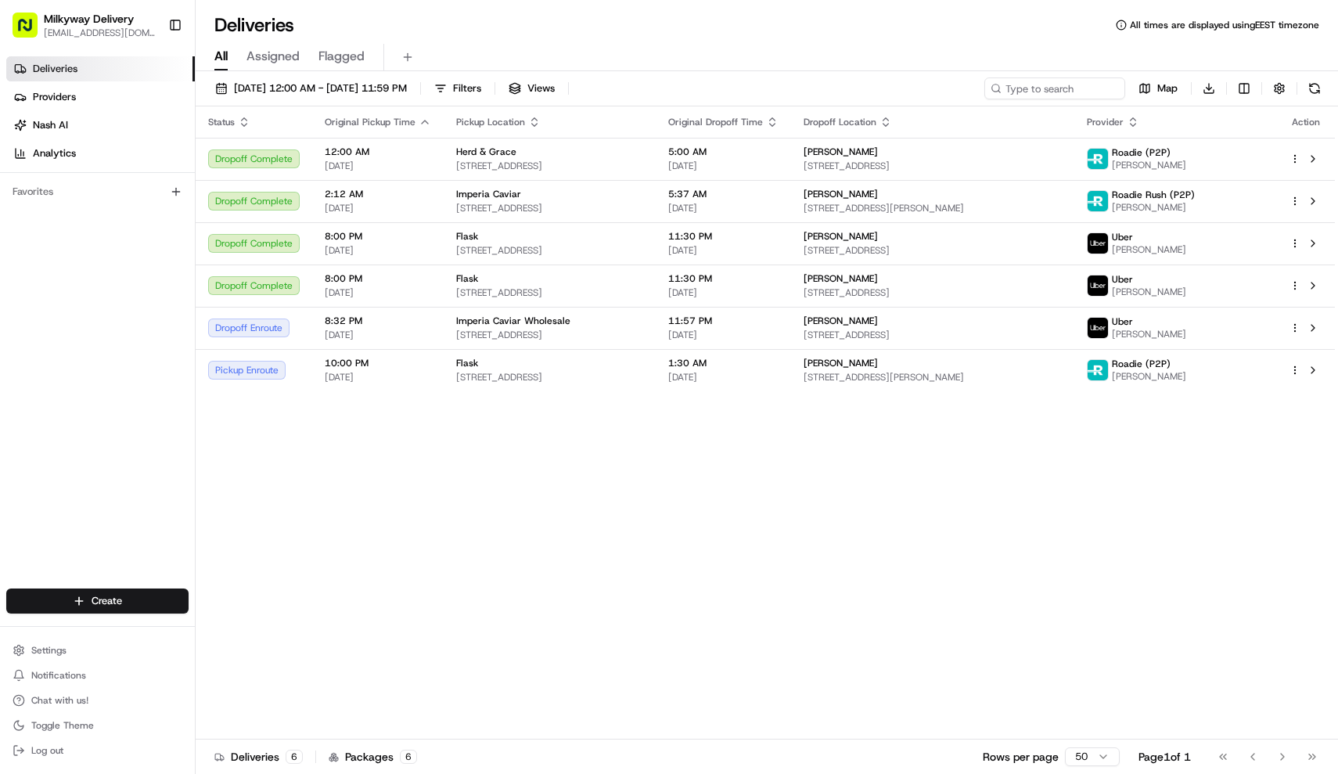
click at [826, 451] on div "Status Original Pickup Time Pickup Location Original Dropoff Time Dropoff Locat…" at bounding box center [765, 422] width 1139 height 633
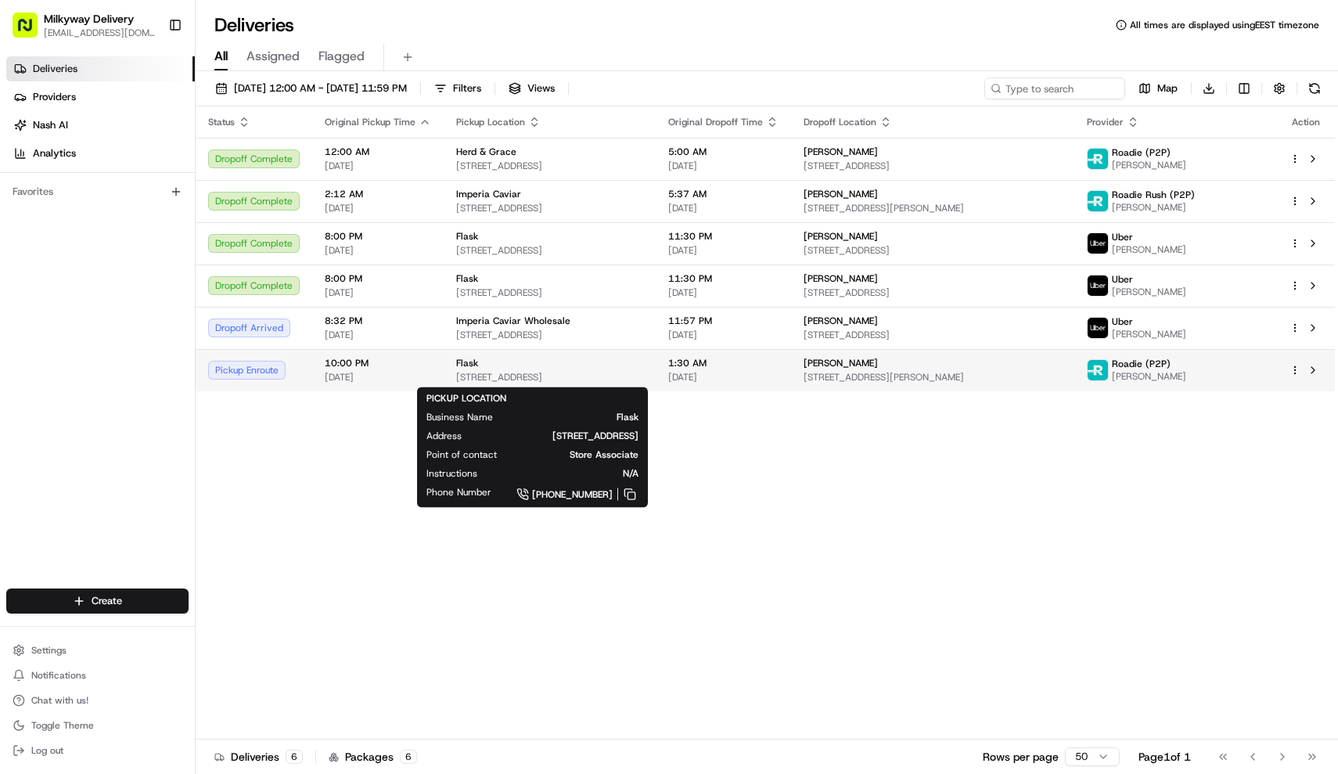
click at [538, 362] on div "Flask" at bounding box center [549, 363] width 187 height 13
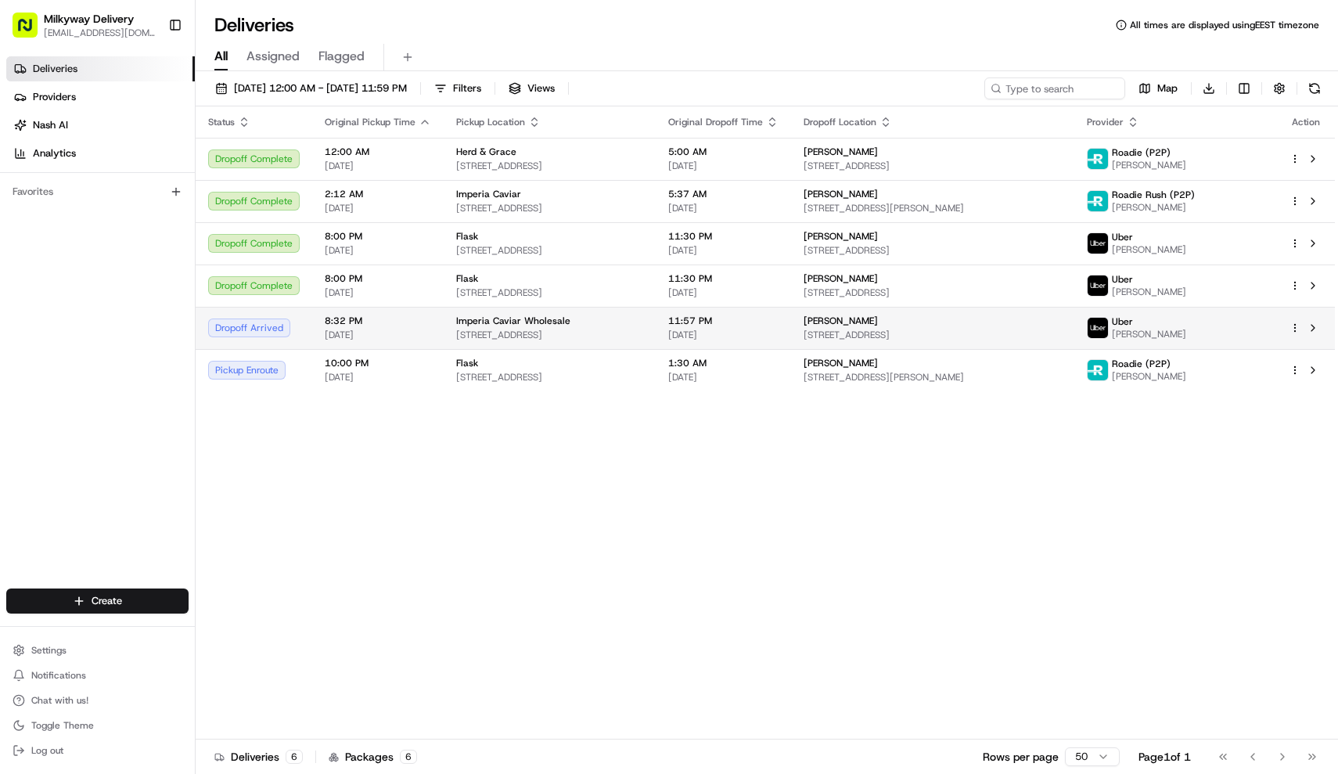
click at [533, 342] on td "Imperia Caviar Wholesale [STREET_ADDRESS]" at bounding box center [550, 328] width 212 height 42
